Goal: Information Seeking & Learning: Learn about a topic

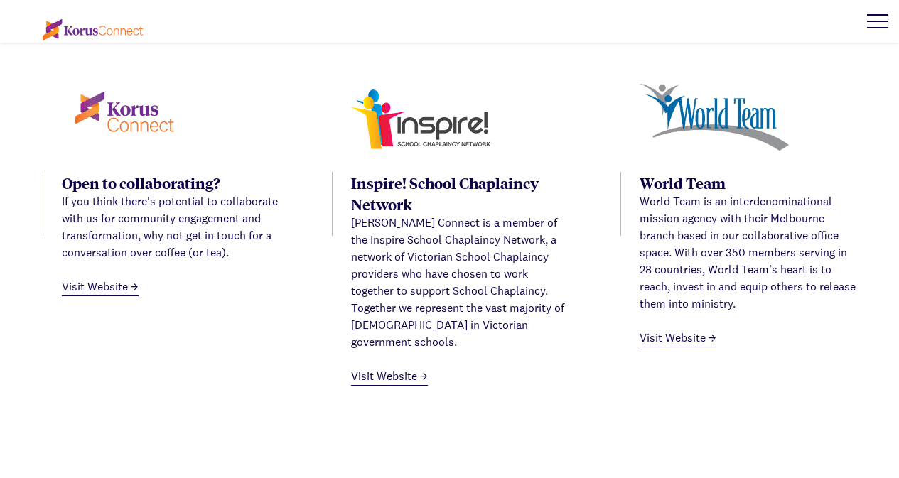
scroll to position [612, 0]
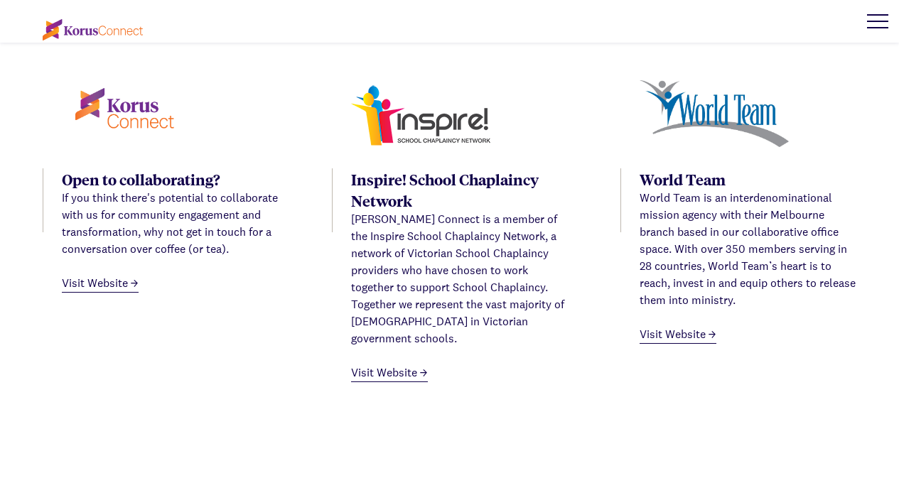
click at [97, 33] on img at bounding box center [93, 29] width 100 height 21
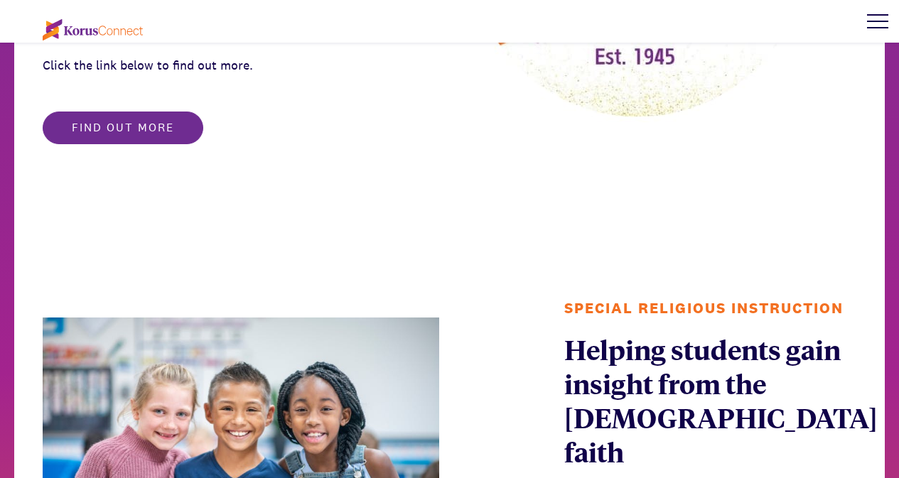
scroll to position [1058, 0]
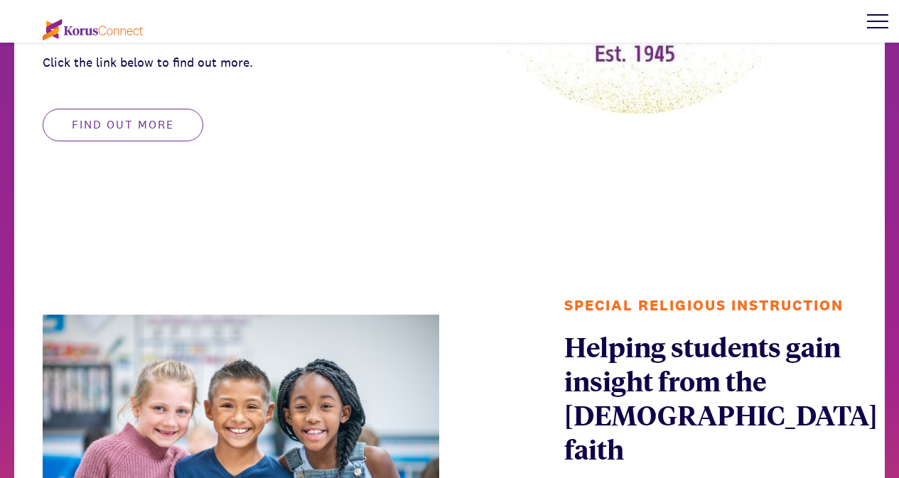
click at [92, 119] on button "Find out more" at bounding box center [123, 125] width 161 height 33
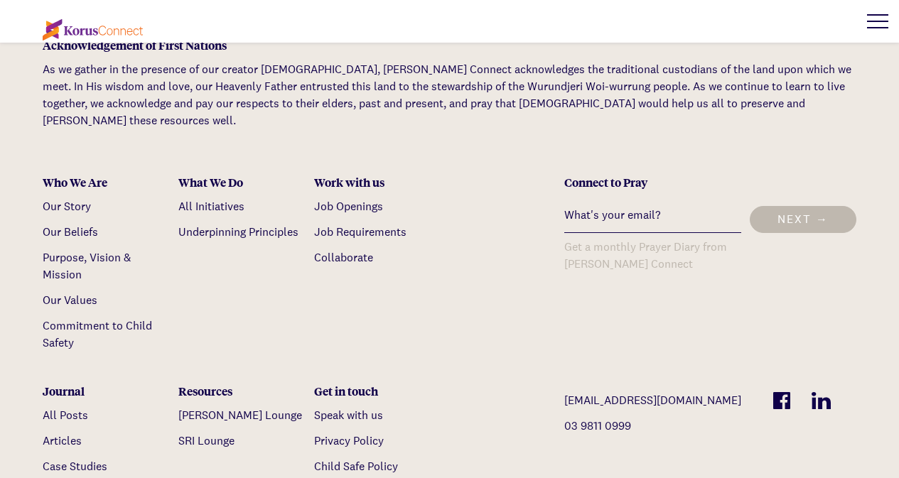
scroll to position [1375, 0]
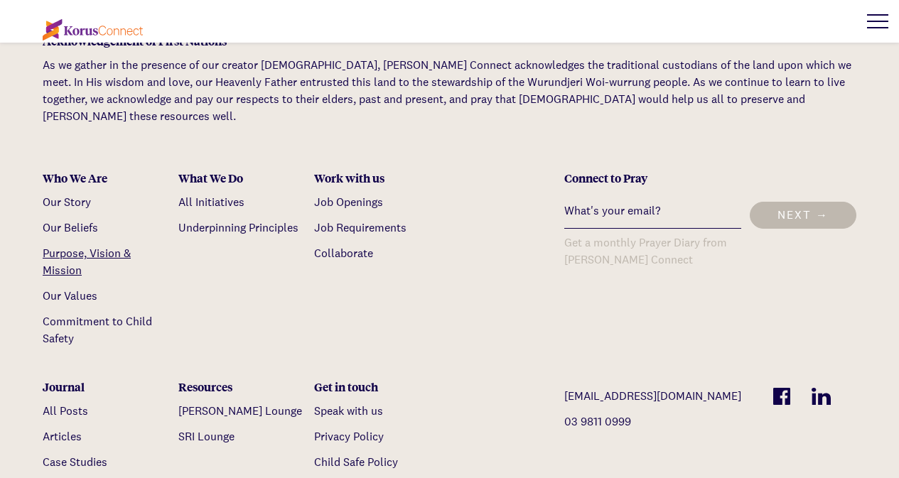
click at [75, 246] on link "Purpose, Vision & Mission" at bounding box center [87, 262] width 88 height 32
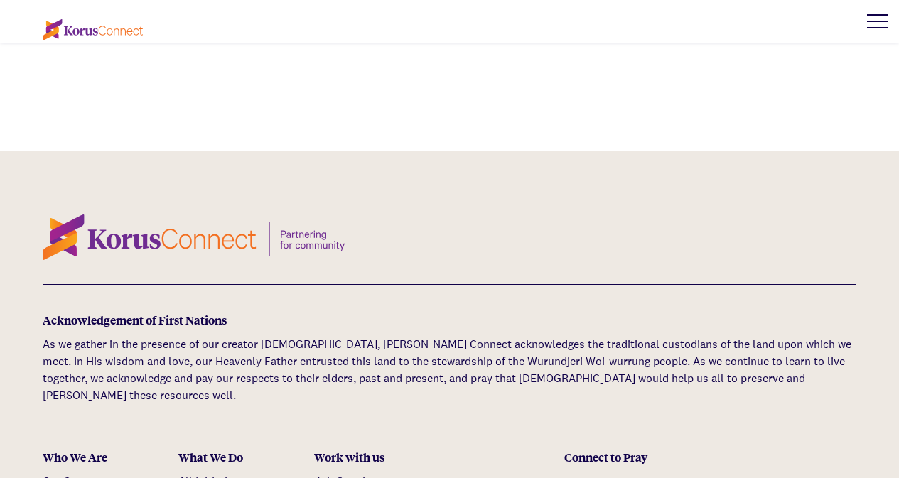
scroll to position [4875, 0]
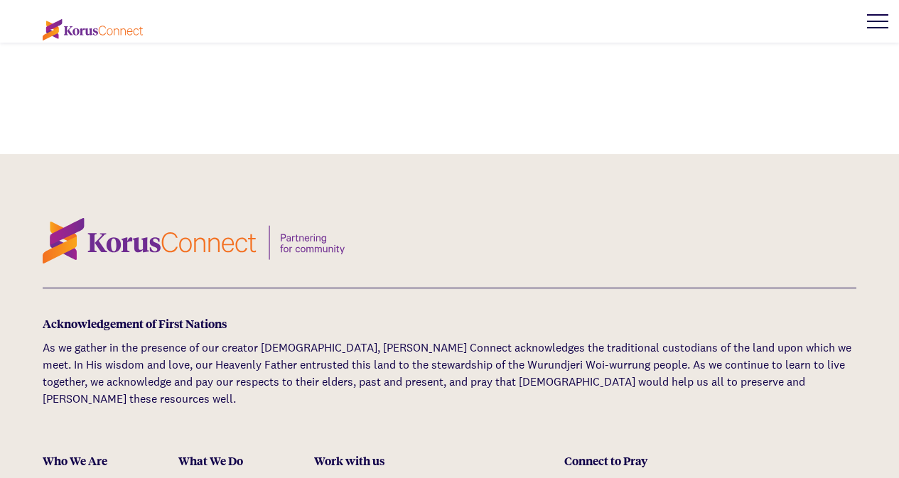
click at [76, 478] on link "Our Story" at bounding box center [67, 485] width 48 height 15
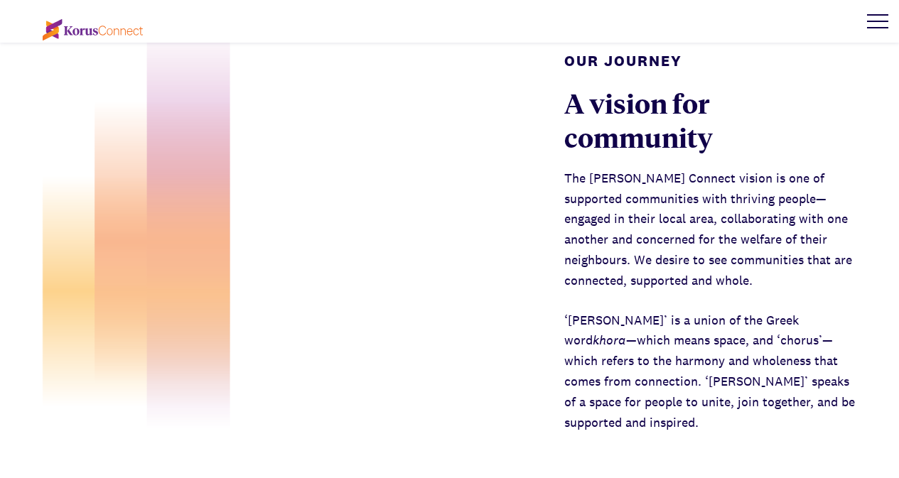
scroll to position [617, 0]
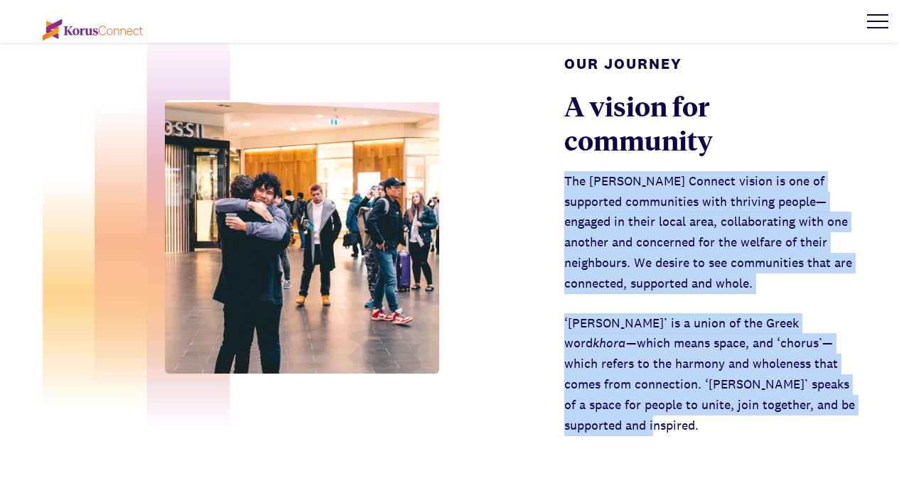
drag, startPoint x: 618, startPoint y: 377, endPoint x: 549, endPoint y: 139, distance: 248.0
click at [549, 139] on div "Our Journey A vision for community The Korus Connect vision is one of supported…" at bounding box center [449, 237] width 899 height 539
copy div "The Korus Connect vision is one of supported communities with thriving people—e…"
